Goal: Information Seeking & Learning: Learn about a topic

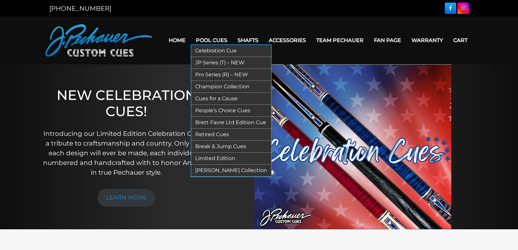
click at [215, 73] on link "Pro Series (R) – NEW" at bounding box center [231, 75] width 80 height 12
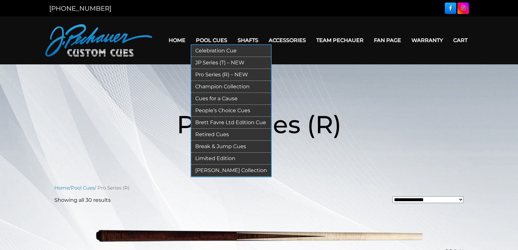
click at [214, 156] on link "Limited Edition" at bounding box center [231, 159] width 80 height 12
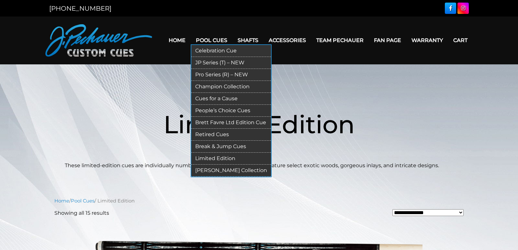
click at [213, 131] on link "Retired Cues" at bounding box center [231, 135] width 80 height 12
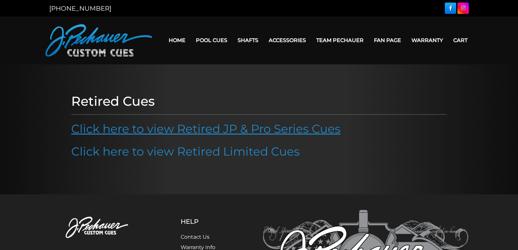
click at [204, 132] on link "Click here to view Retired JP & Pro Series Cues" at bounding box center [205, 129] width 269 height 14
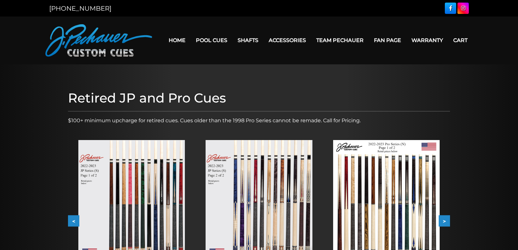
click at [72, 223] on button "<" at bounding box center [73, 220] width 11 height 11
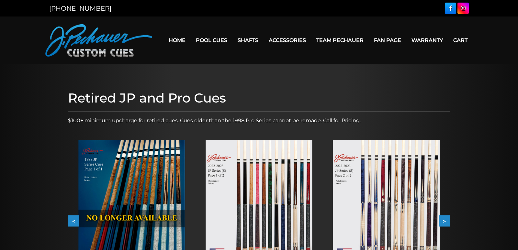
click at [72, 223] on button "<" at bounding box center [73, 220] width 11 height 11
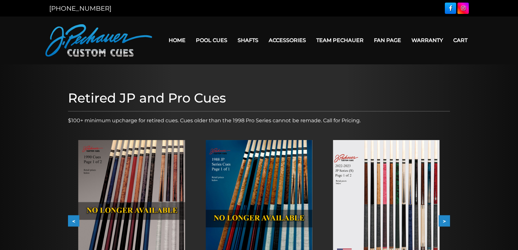
click at [72, 223] on button "<" at bounding box center [73, 220] width 11 height 11
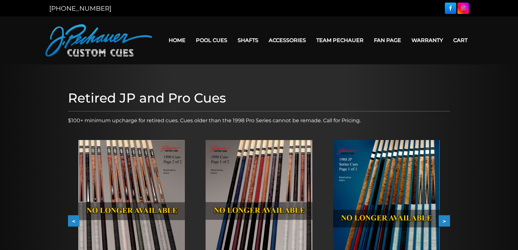
click at [72, 223] on button "<" at bounding box center [73, 220] width 11 height 11
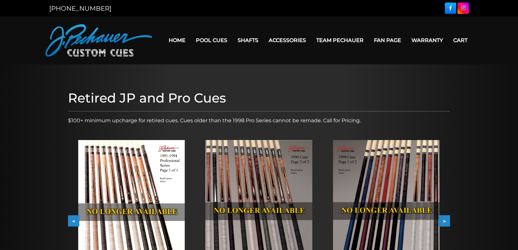
click at [72, 223] on button "<" at bounding box center [73, 220] width 11 height 11
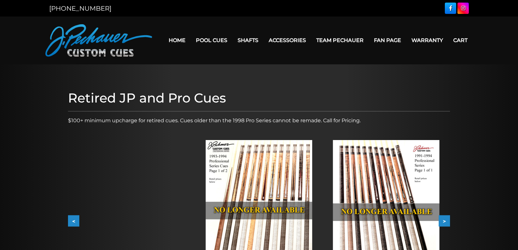
click at [72, 223] on button "<" at bounding box center [73, 220] width 11 height 11
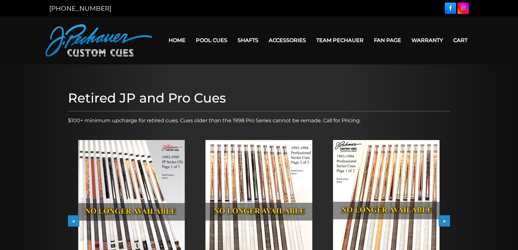
click at [72, 223] on button "<" at bounding box center [73, 220] width 11 height 11
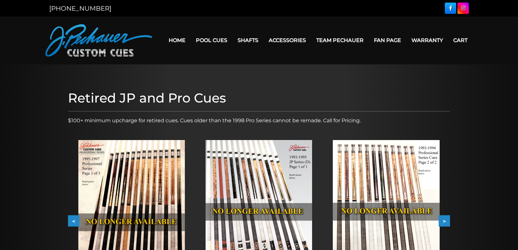
click at [72, 223] on button "<" at bounding box center [73, 220] width 11 height 11
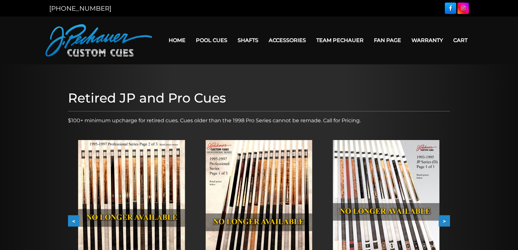
click at [71, 223] on button "<" at bounding box center [73, 220] width 11 height 11
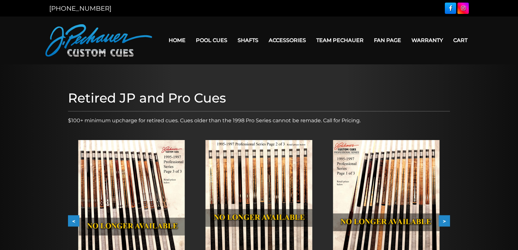
click at [71, 223] on button "<" at bounding box center [73, 220] width 11 height 11
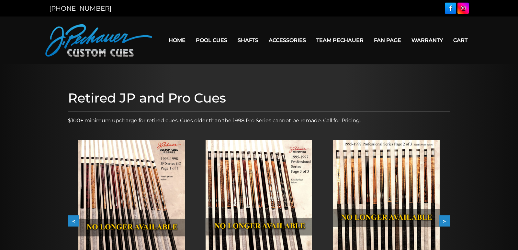
click at [71, 223] on button "<" at bounding box center [73, 220] width 11 height 11
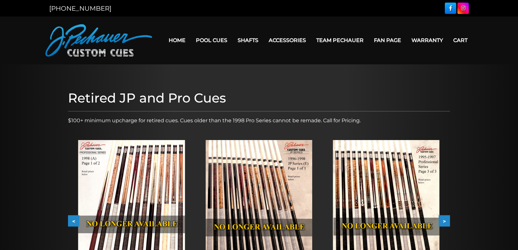
click at [71, 223] on button "<" at bounding box center [73, 220] width 11 height 11
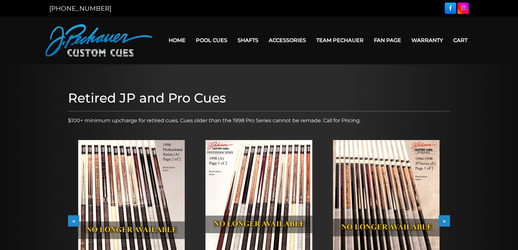
click at [253, 182] on img at bounding box center [258, 213] width 106 height 146
